Goal: Find specific page/section: Find specific page/section

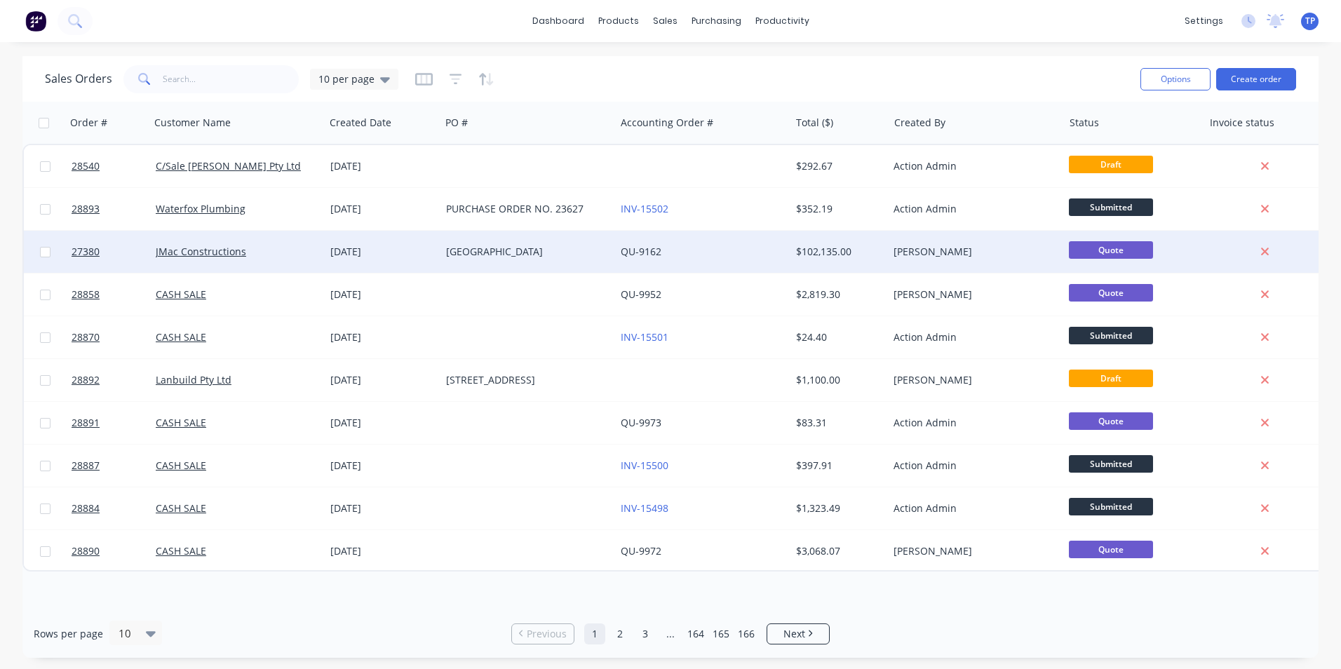
click at [547, 247] on div "[GEOGRAPHIC_DATA]" at bounding box center [524, 252] width 156 height 14
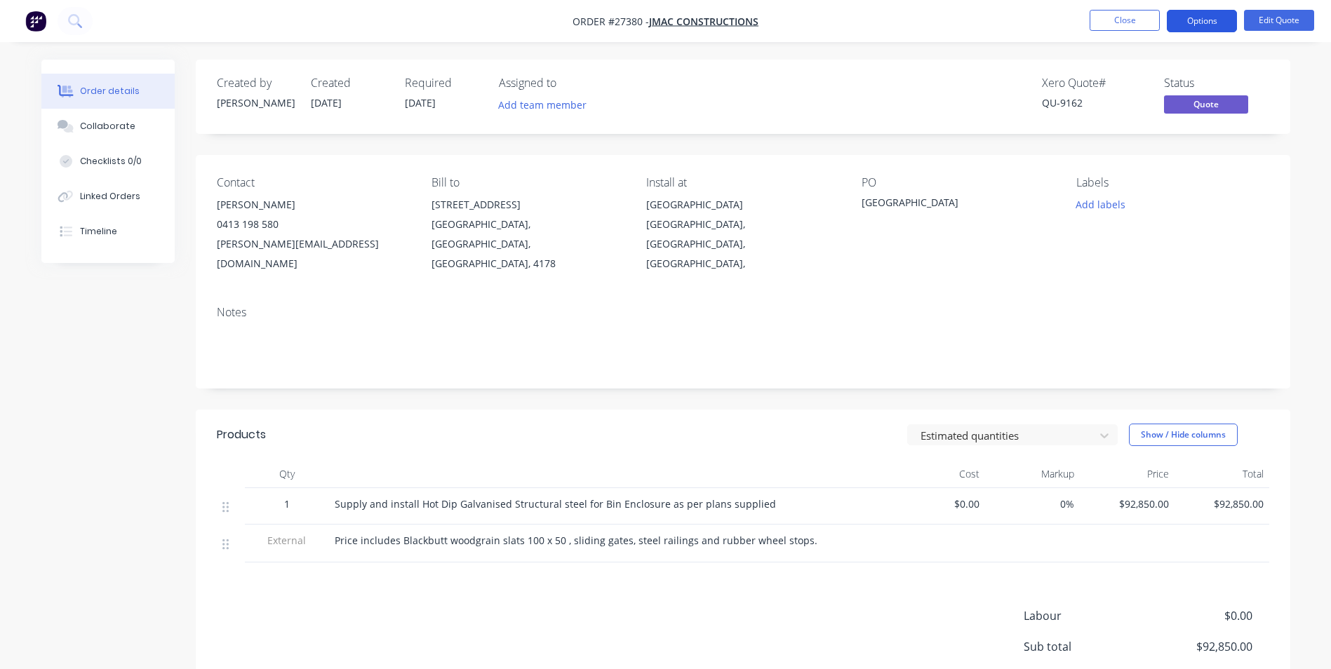
click at [1198, 23] on button "Options" at bounding box center [1202, 21] width 70 height 22
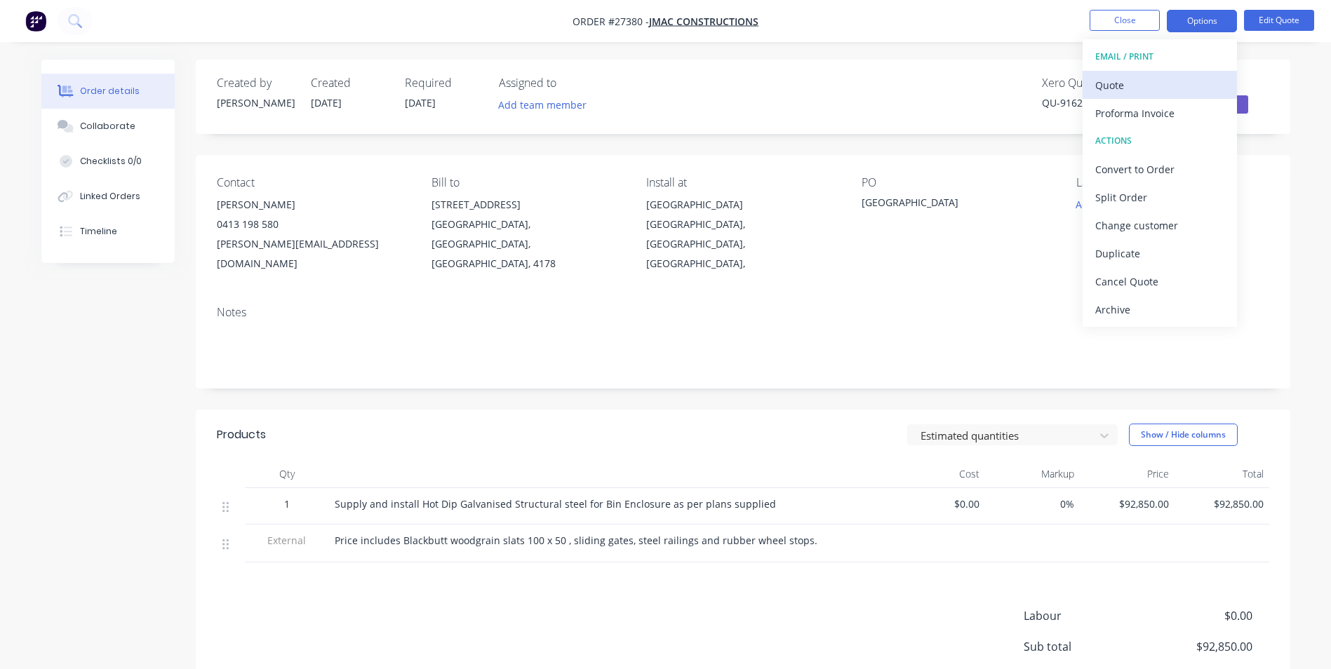
click at [1127, 82] on div "Quote" at bounding box center [1159, 85] width 129 height 20
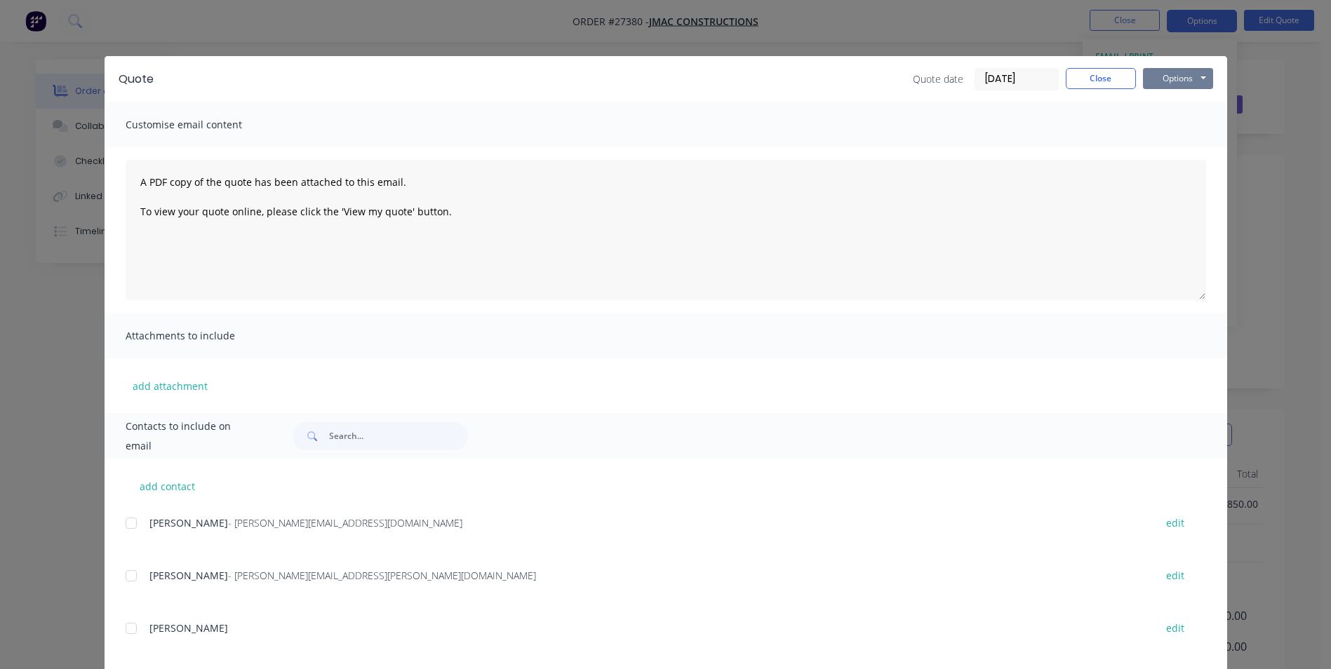
click at [1152, 69] on button "Options" at bounding box center [1178, 78] width 70 height 21
click at [1174, 130] on button "Print" at bounding box center [1188, 126] width 90 height 23
click at [1118, 73] on button "Close" at bounding box center [1101, 78] width 70 height 21
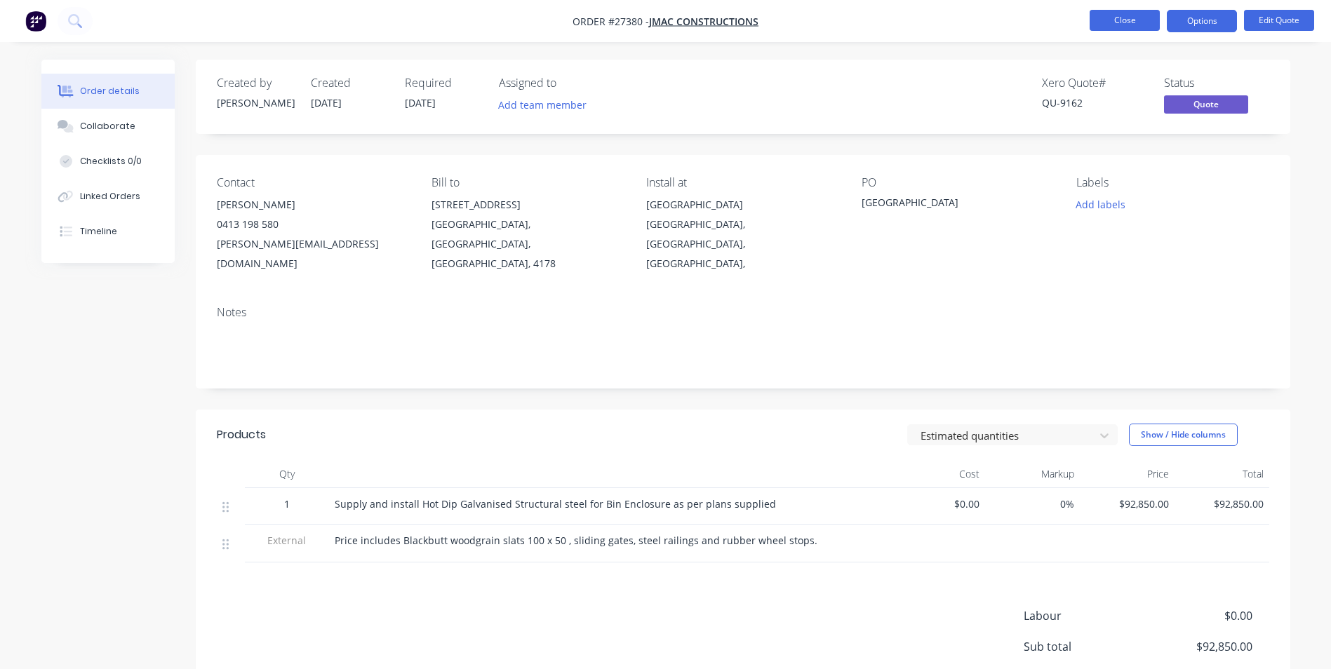
click at [1108, 14] on button "Close" at bounding box center [1124, 20] width 70 height 21
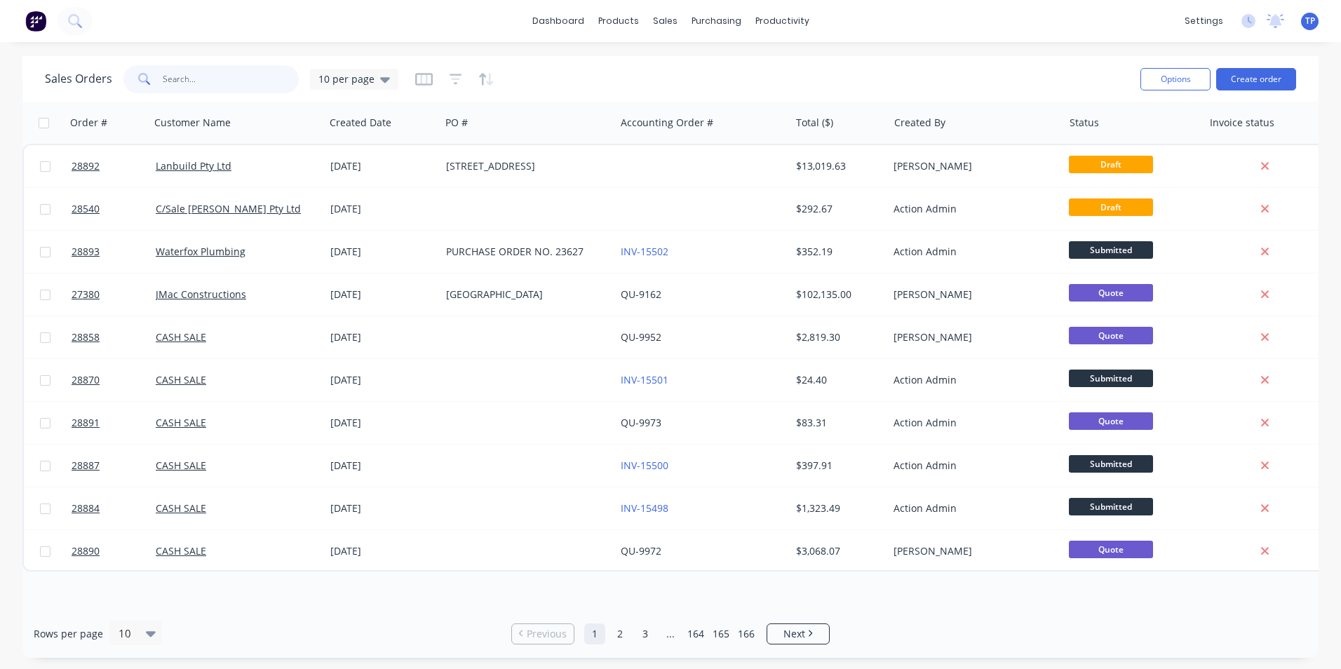
click at [227, 75] on input "text" at bounding box center [231, 79] width 137 height 28
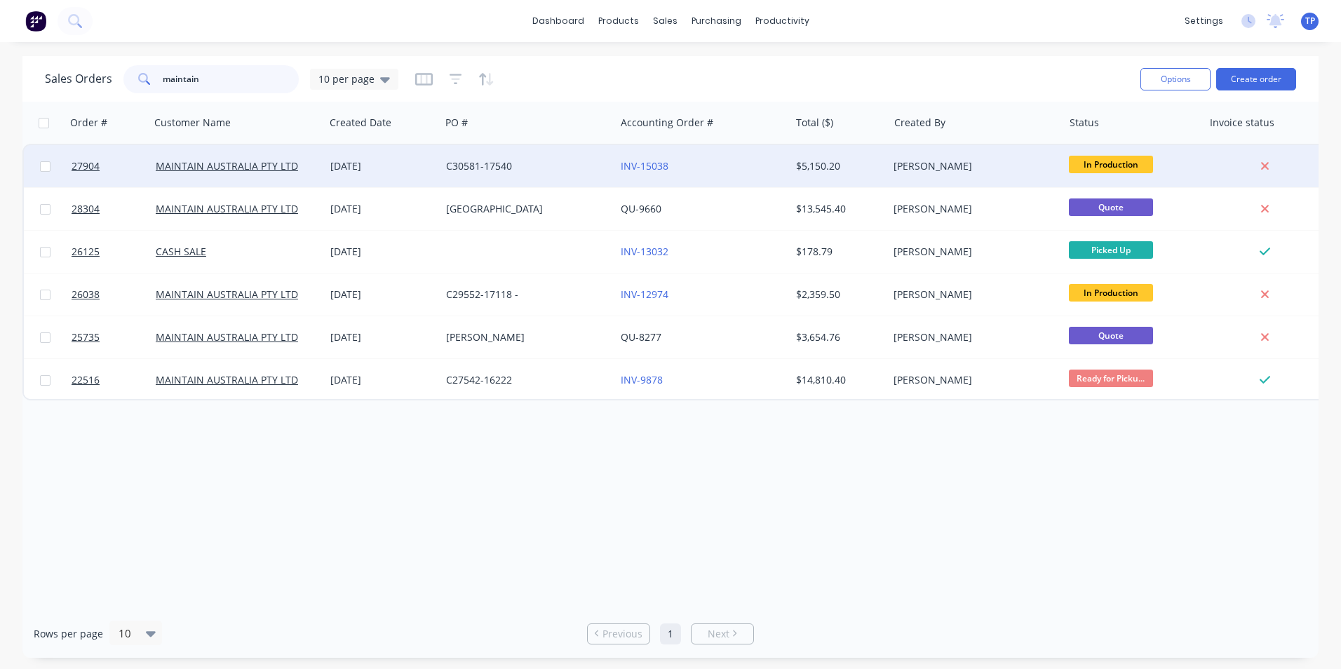
type input "maintain"
click at [551, 163] on div "C30581-17540" at bounding box center [524, 166] width 156 height 14
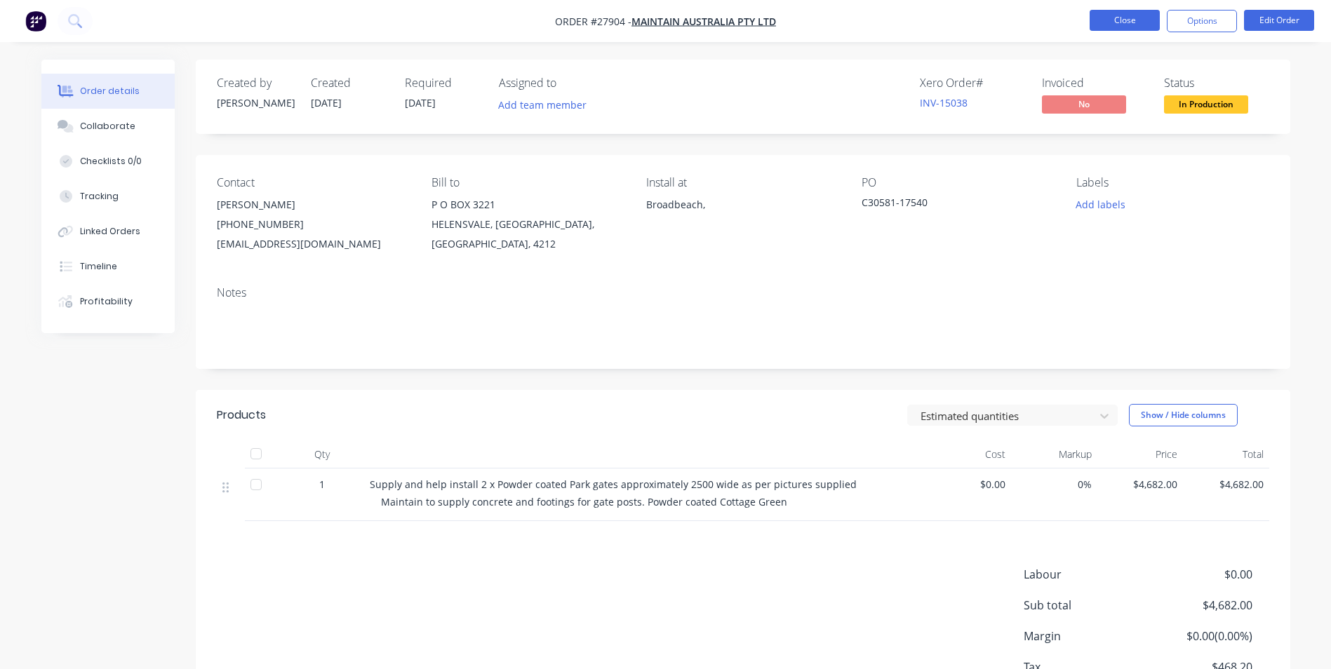
click at [1096, 18] on button "Close" at bounding box center [1124, 20] width 70 height 21
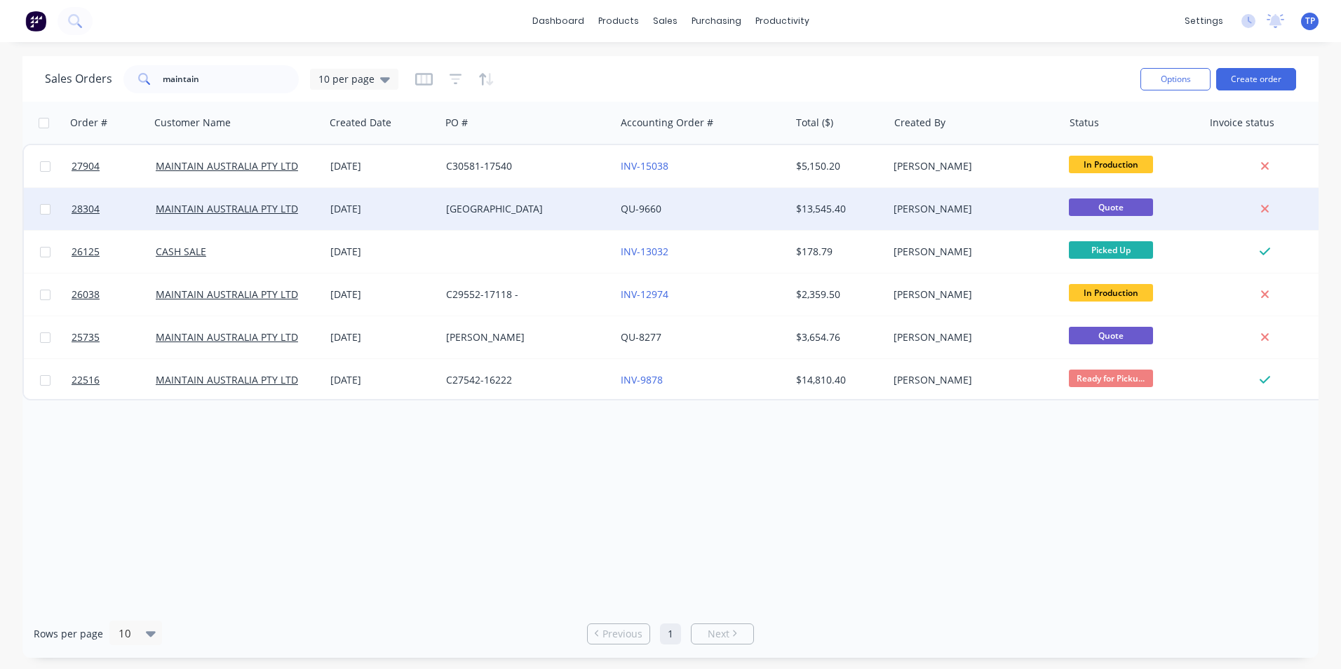
click at [545, 208] on div "[GEOGRAPHIC_DATA]" at bounding box center [524, 209] width 156 height 14
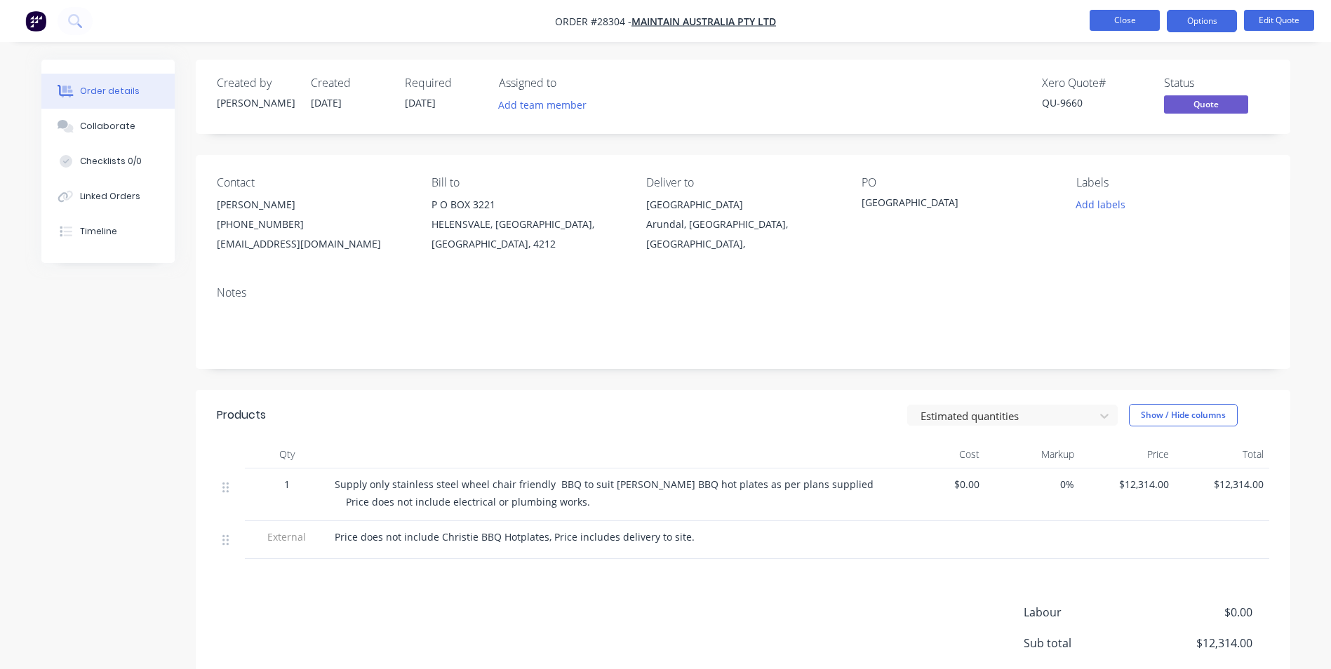
click at [1144, 20] on button "Close" at bounding box center [1124, 20] width 70 height 21
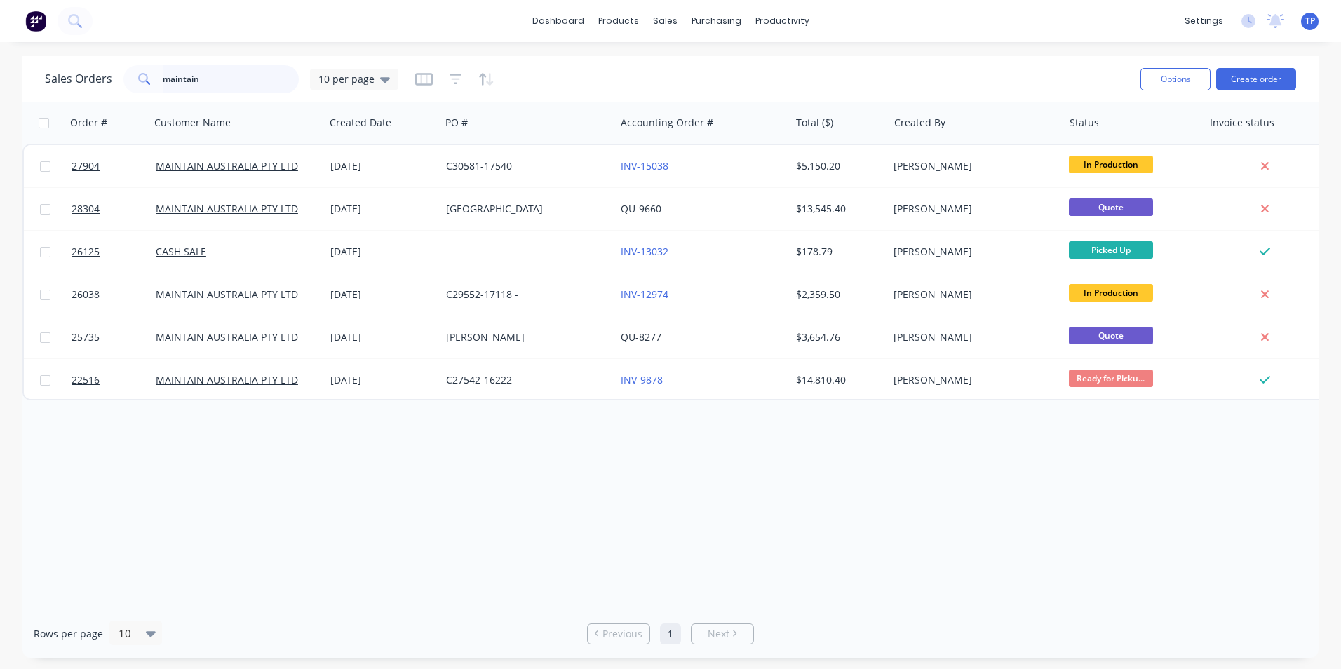
click at [236, 78] on input "maintain" at bounding box center [231, 79] width 137 height 28
type input "m"
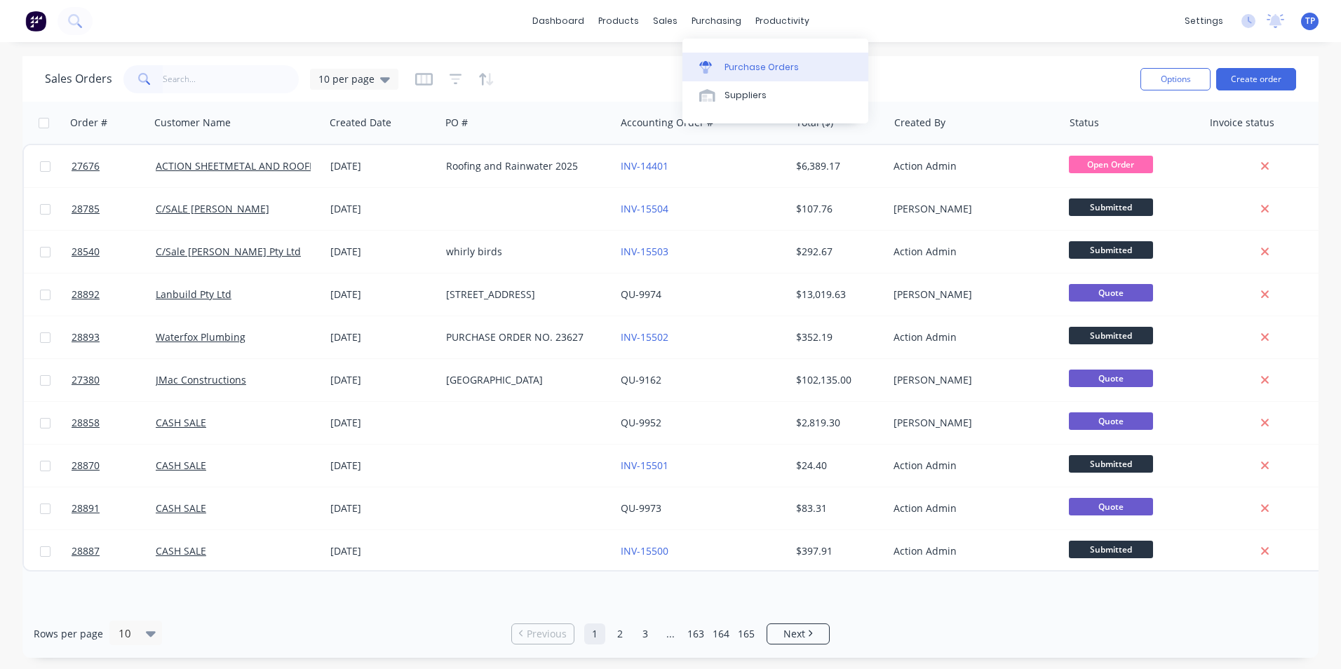
click at [741, 63] on div "Purchase Orders" at bounding box center [762, 67] width 74 height 13
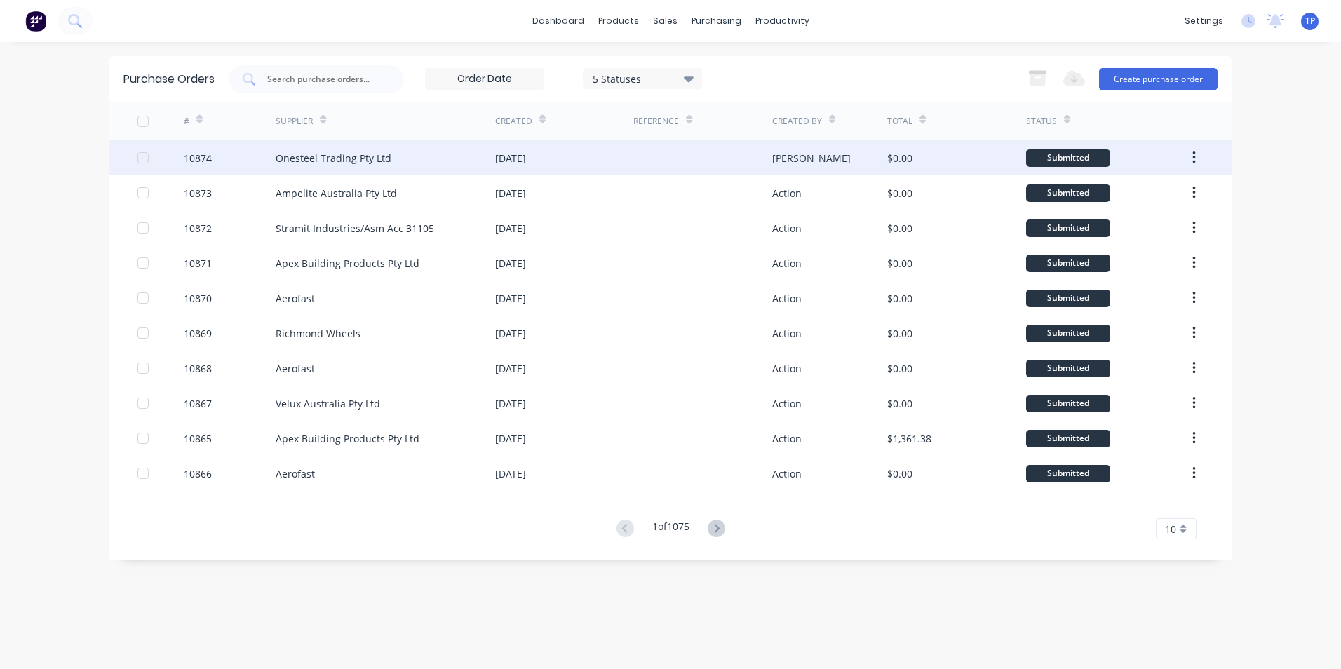
click at [435, 159] on div "Onesteel Trading Pty Ltd" at bounding box center [386, 157] width 220 height 35
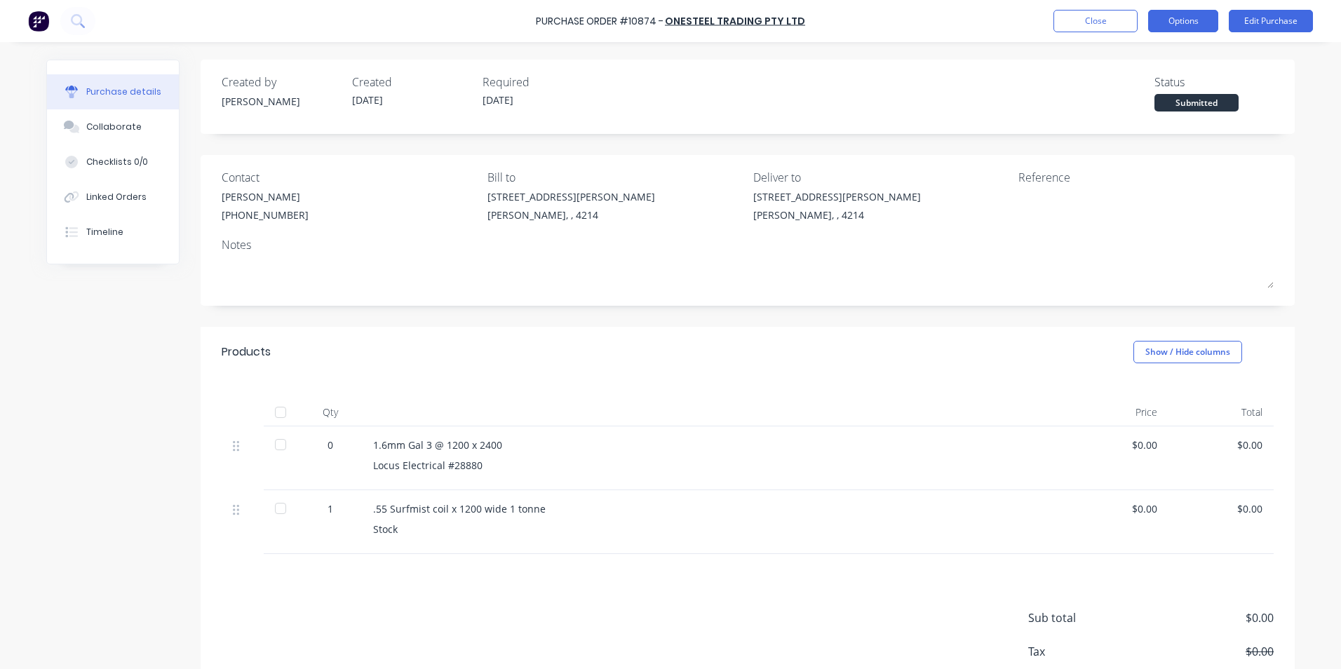
click at [1165, 25] on button "Options" at bounding box center [1183, 21] width 70 height 22
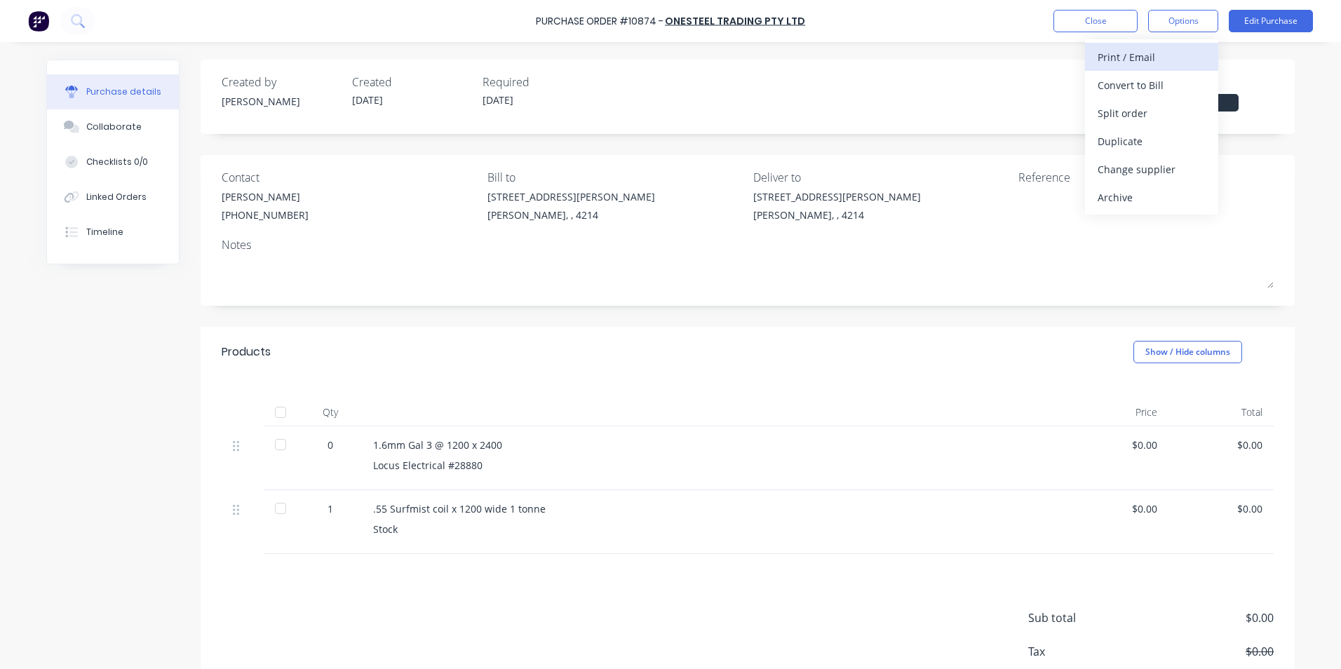
click at [1138, 56] on div "Print / Email" at bounding box center [1152, 57] width 108 height 20
click at [1113, 109] on div "Without pricing" at bounding box center [1152, 113] width 108 height 20
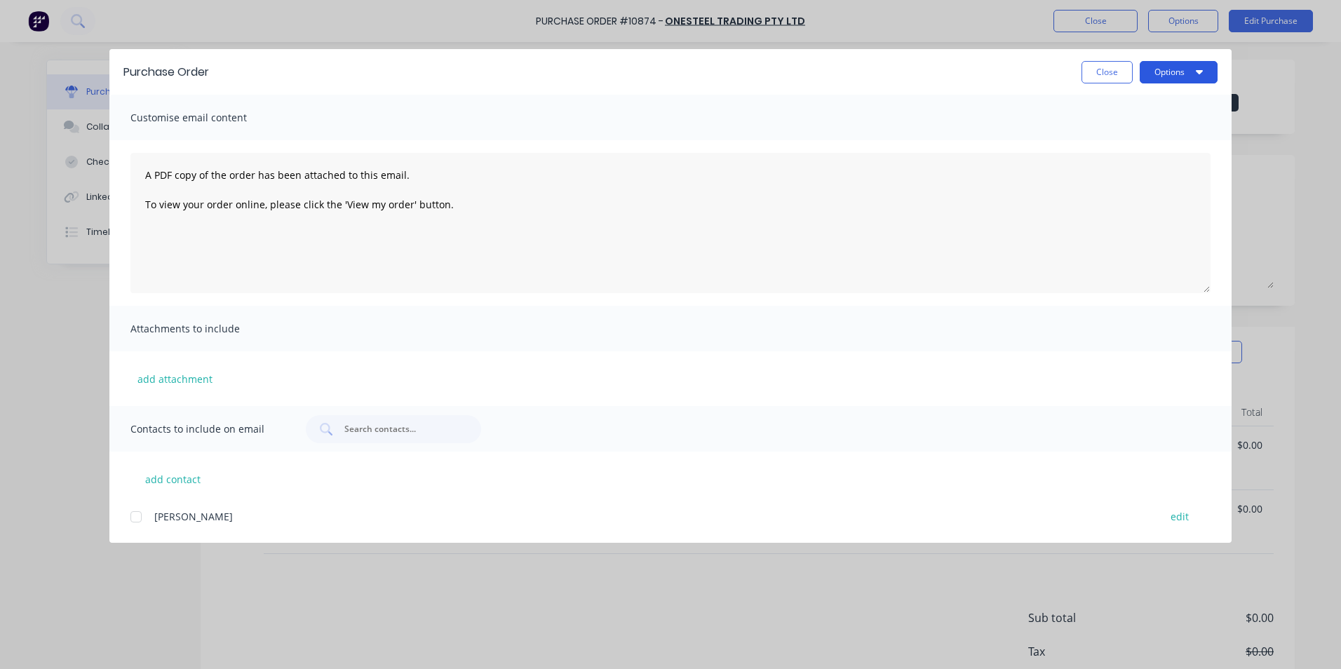
click at [1174, 73] on button "Options" at bounding box center [1179, 72] width 78 height 22
click at [1130, 133] on div "Print" at bounding box center [1151, 136] width 108 height 20
click at [1106, 67] on button "Close" at bounding box center [1107, 72] width 51 height 22
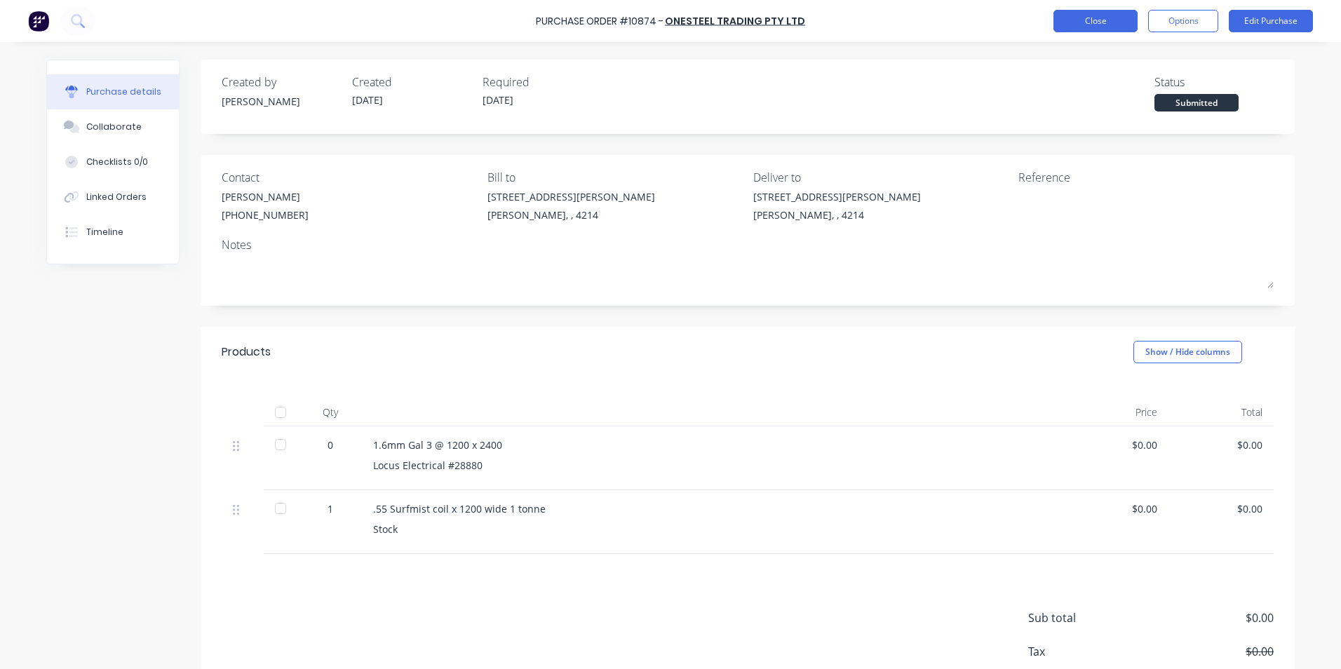
click at [1094, 18] on button "Close" at bounding box center [1096, 21] width 84 height 22
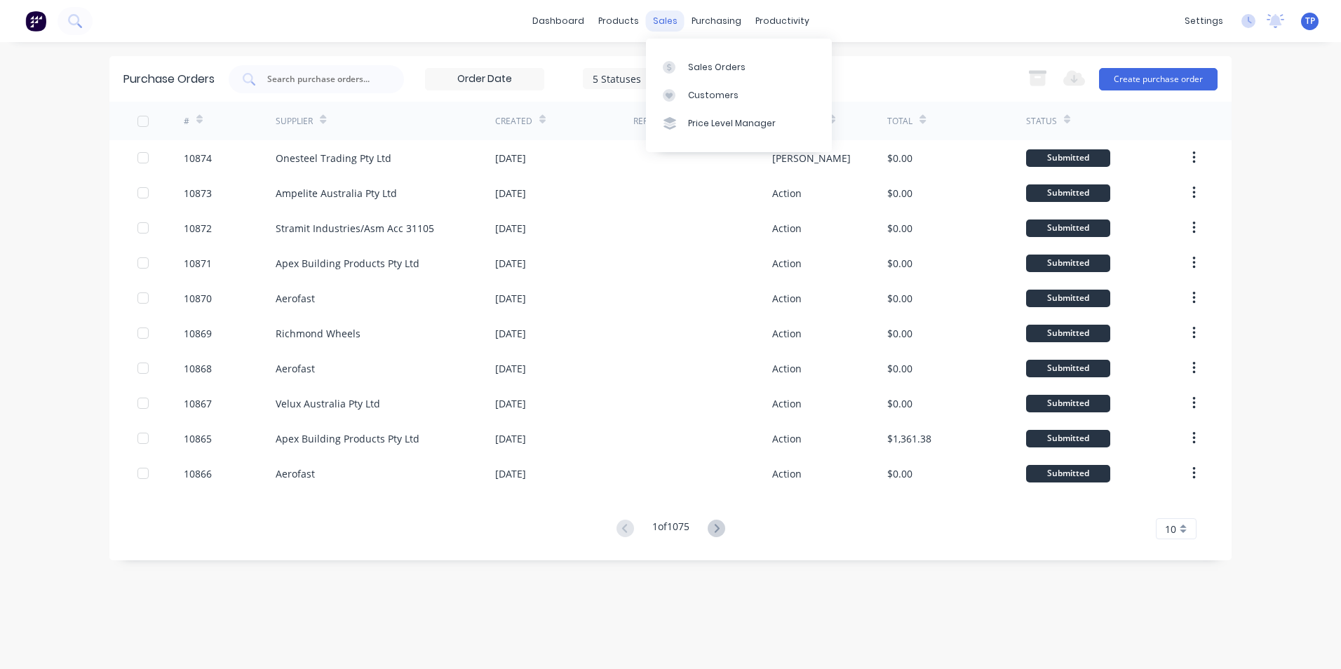
click at [671, 22] on div "sales" at bounding box center [665, 21] width 39 height 21
click at [708, 67] on div "Sales Orders" at bounding box center [717, 67] width 58 height 13
